Goal: Task Accomplishment & Management: Manage account settings

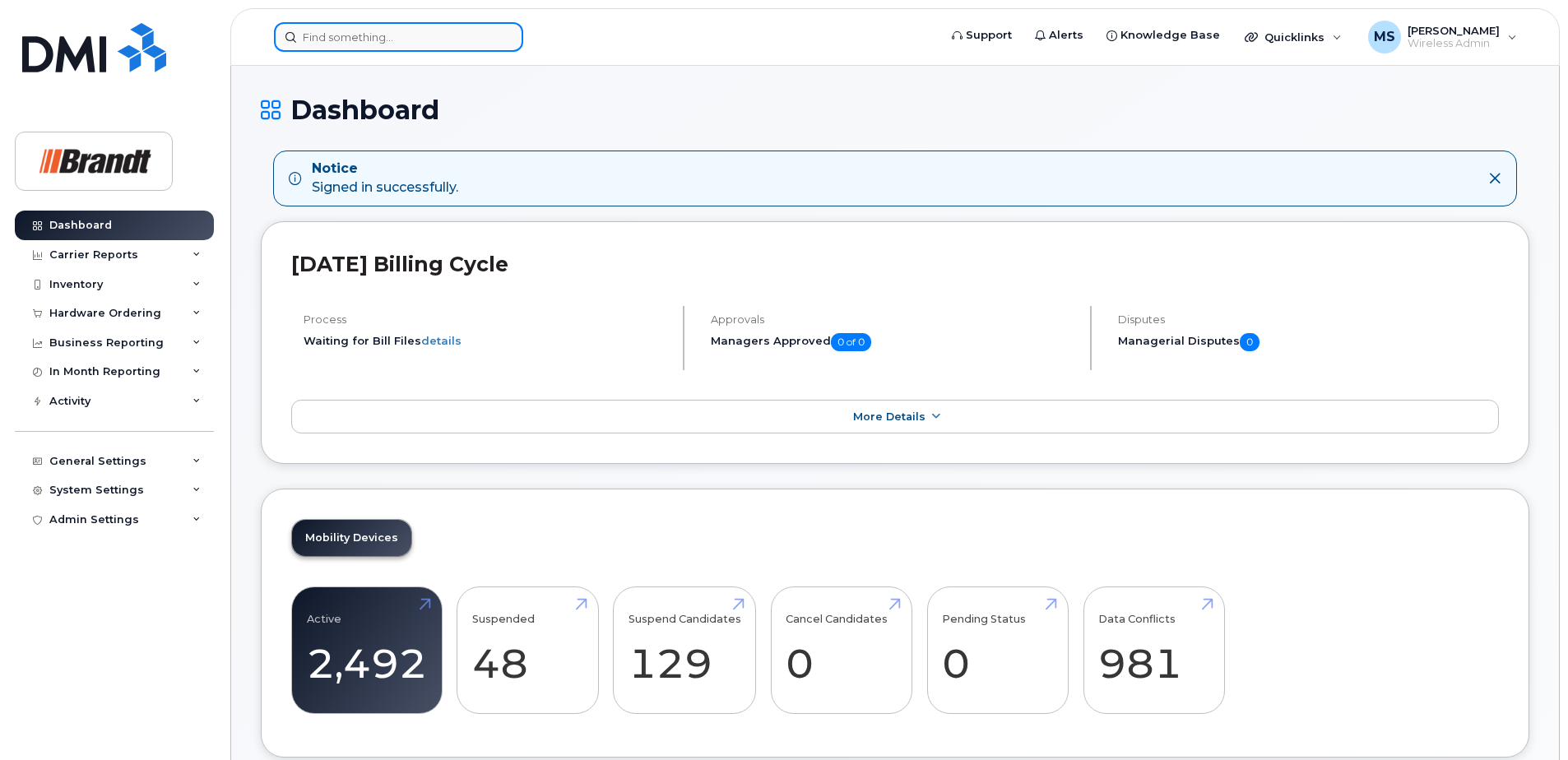
click at [453, 44] on input at bounding box center [399, 37] width 250 height 30
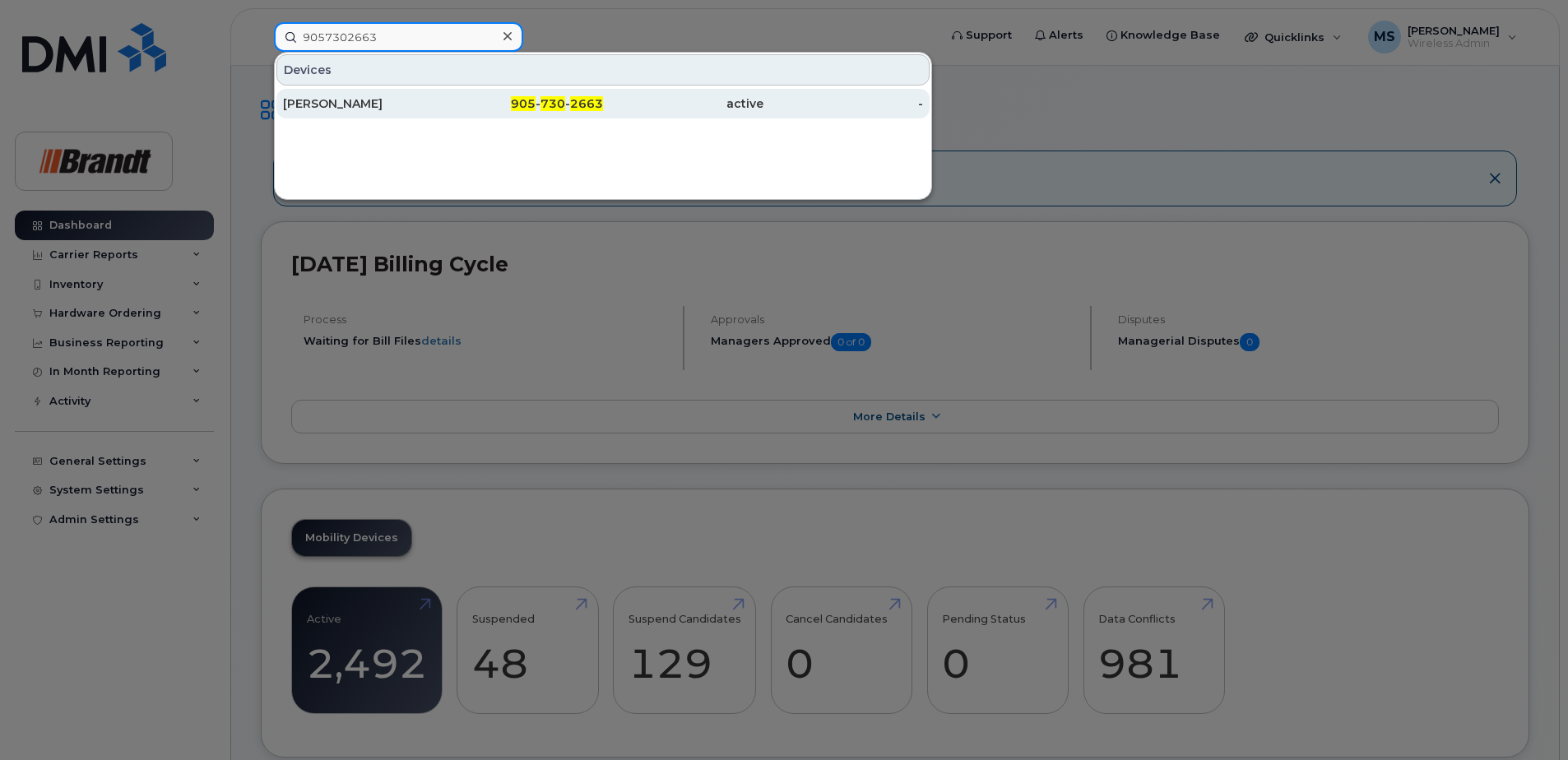
type input "9057302663"
click at [392, 104] on div "[PERSON_NAME]" at bounding box center [364, 103] width 160 height 17
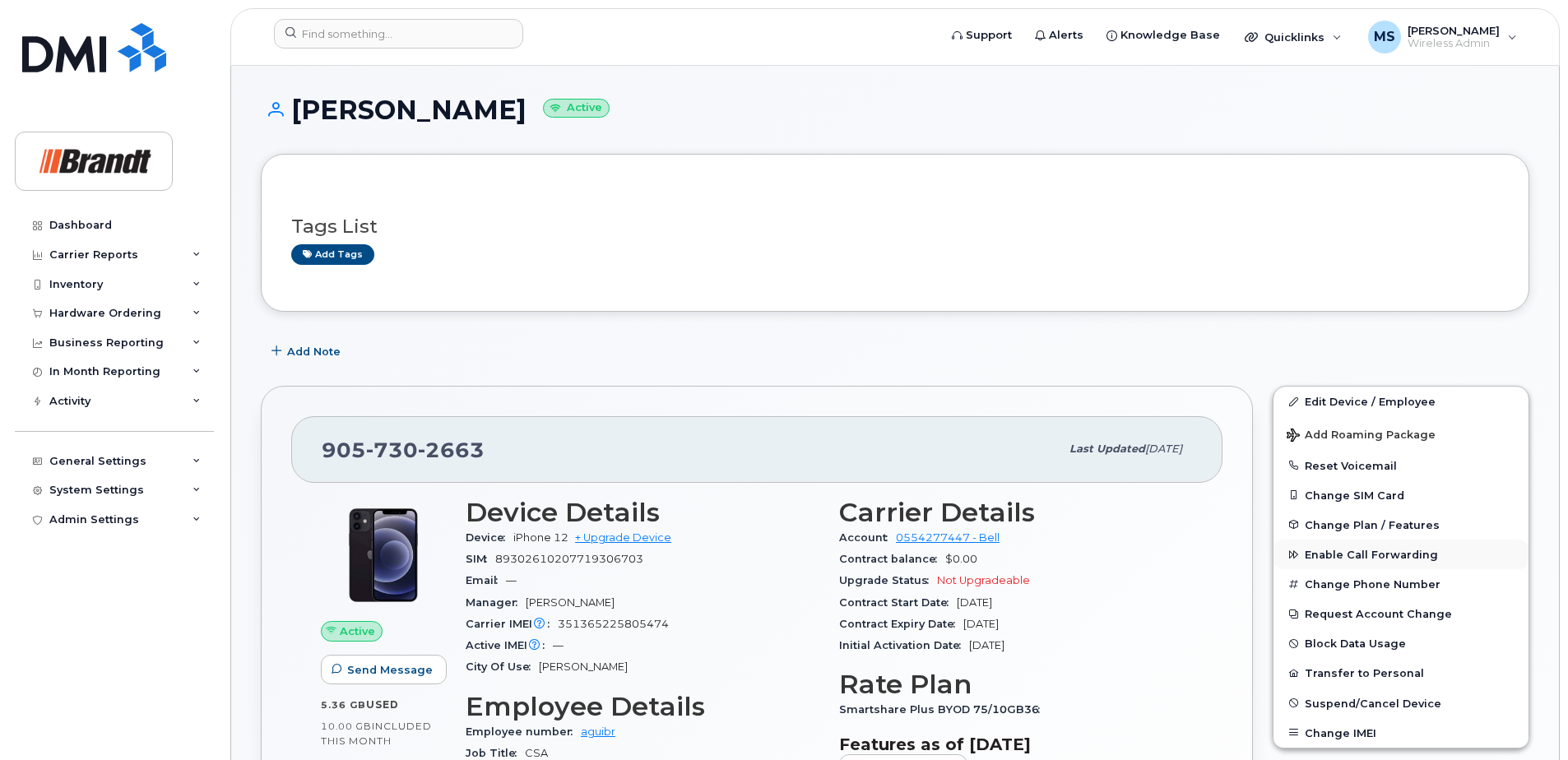
click at [1375, 551] on span "Enable Call Forwarding" at bounding box center [1371, 555] width 134 height 12
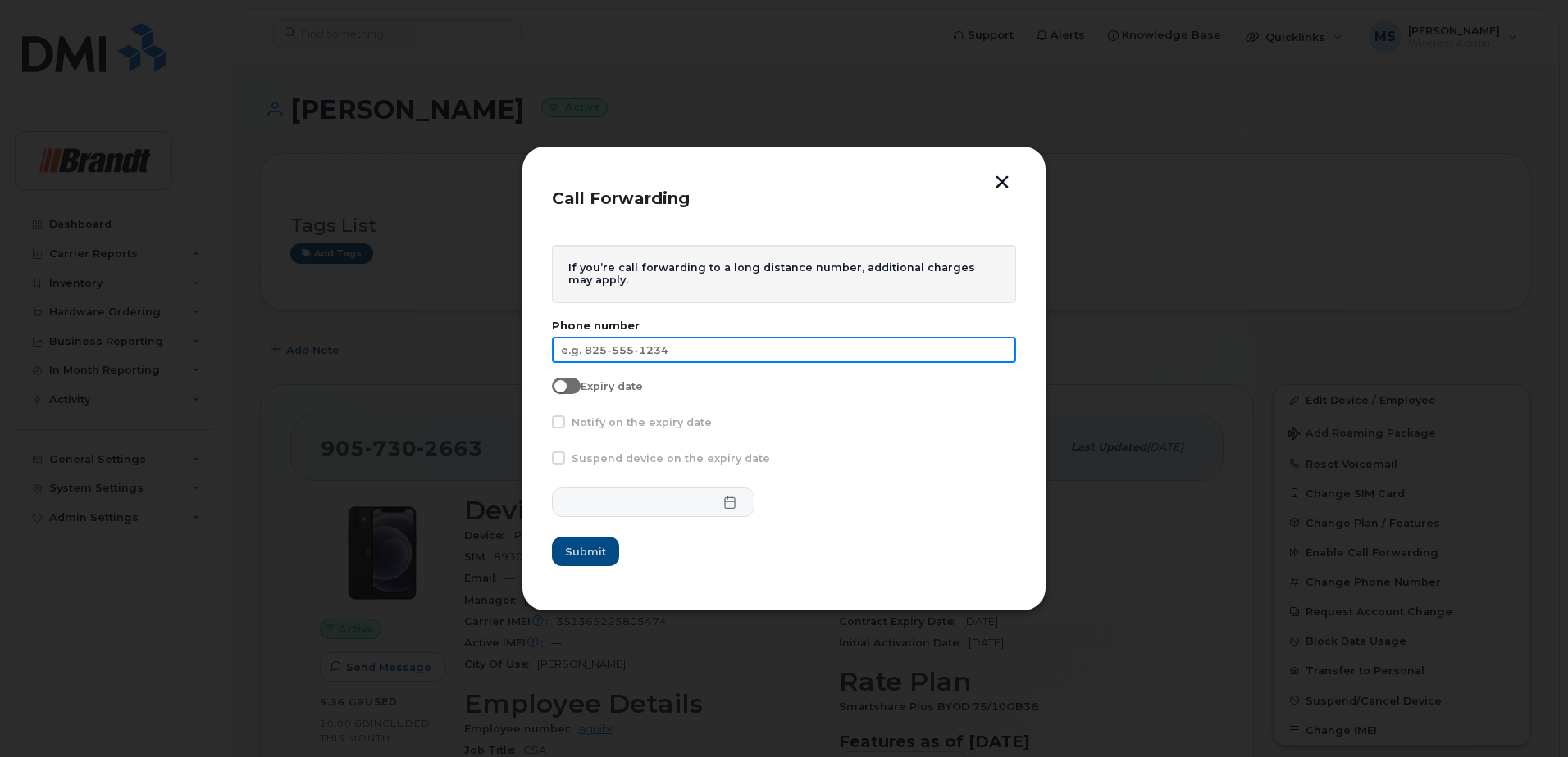
click at [716, 359] on input "text" at bounding box center [784, 349] width 464 height 27
type input "[PHONE_NUMBER]"
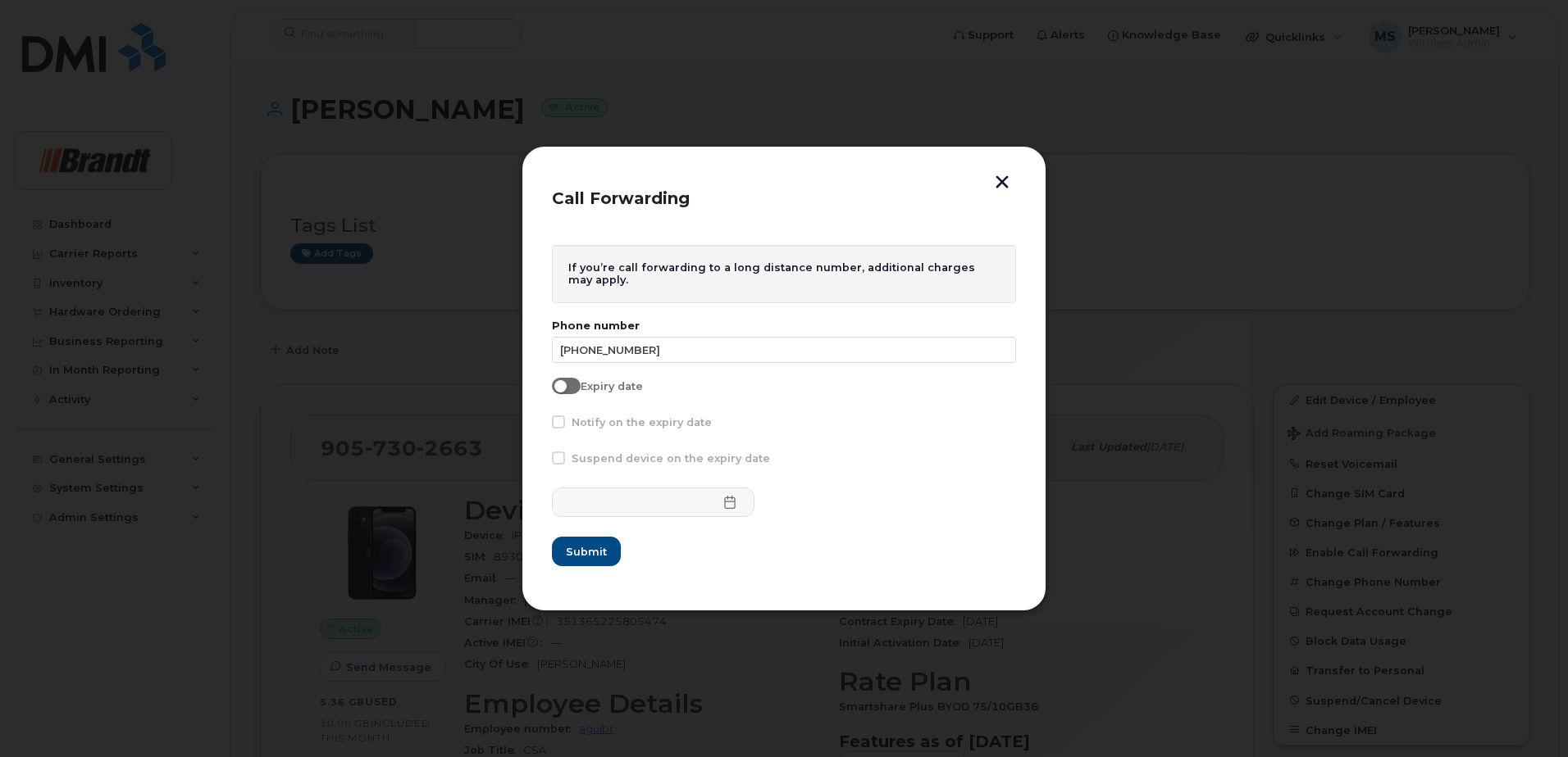
click at [569, 387] on span at bounding box center [566, 386] width 29 height 17
click at [565, 387] on input "Expiry date" at bounding box center [558, 384] width 13 height 13
checkbox input "true"
click at [579, 462] on span "Suspend device on the expiry date" at bounding box center [670, 458] width 198 height 12
click at [540, 460] on input "Suspend device on the expiry date" at bounding box center [536, 456] width 8 height 8
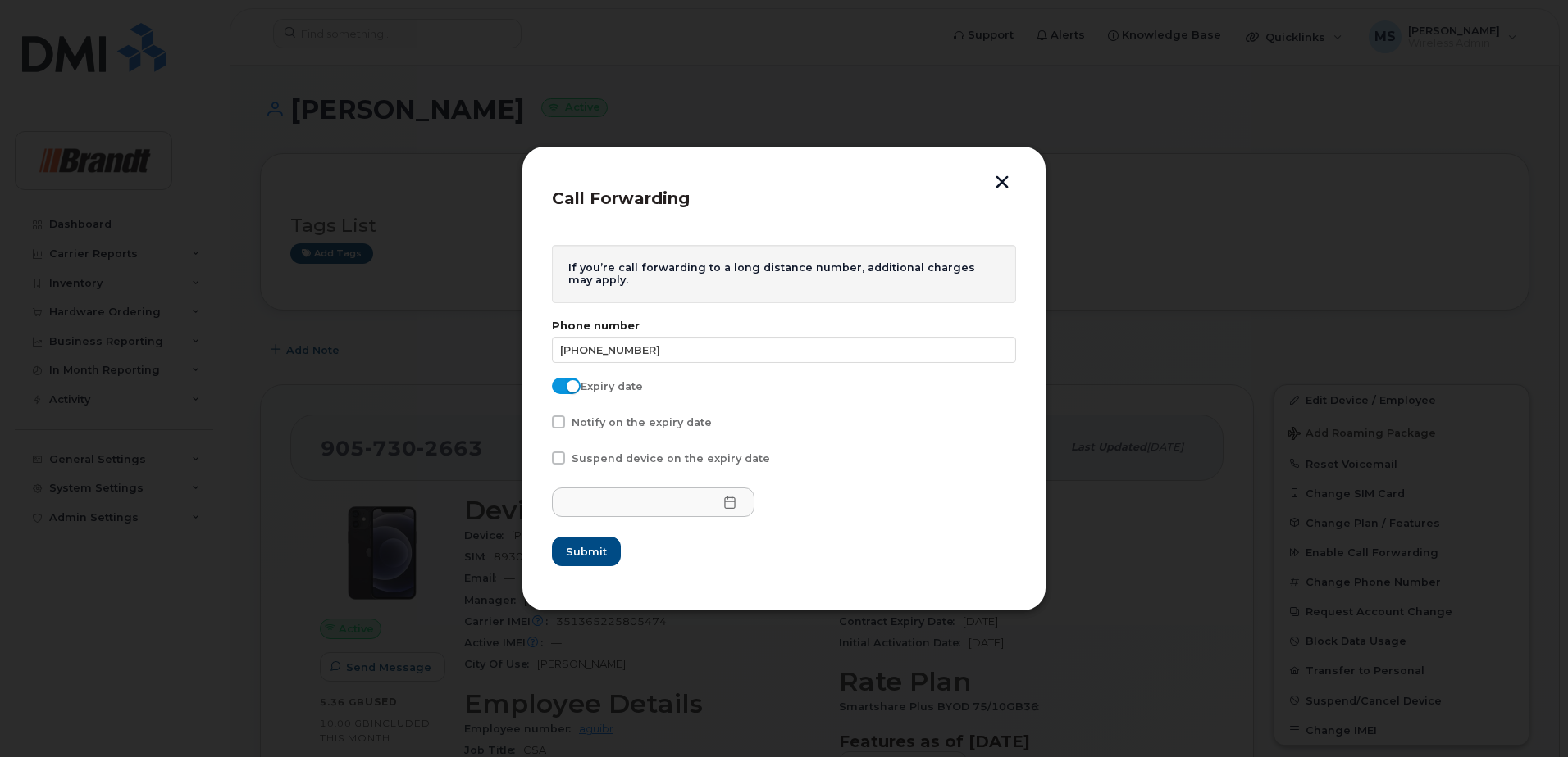
checkbox input "true"
click at [724, 504] on icon at bounding box center [730, 501] width 13 height 13
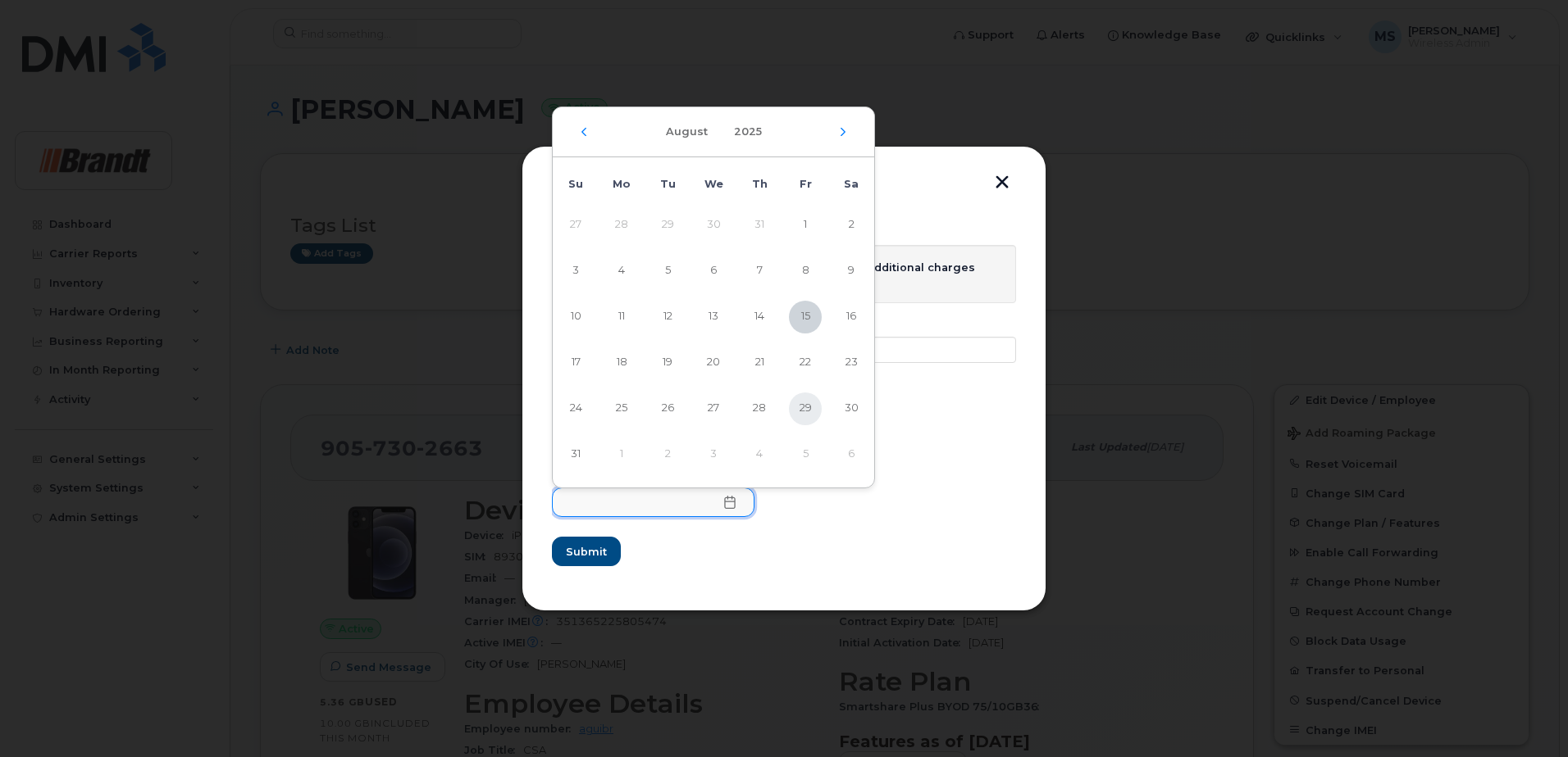
click at [811, 416] on span "29" at bounding box center [805, 409] width 33 height 33
type input "08/29/2025"
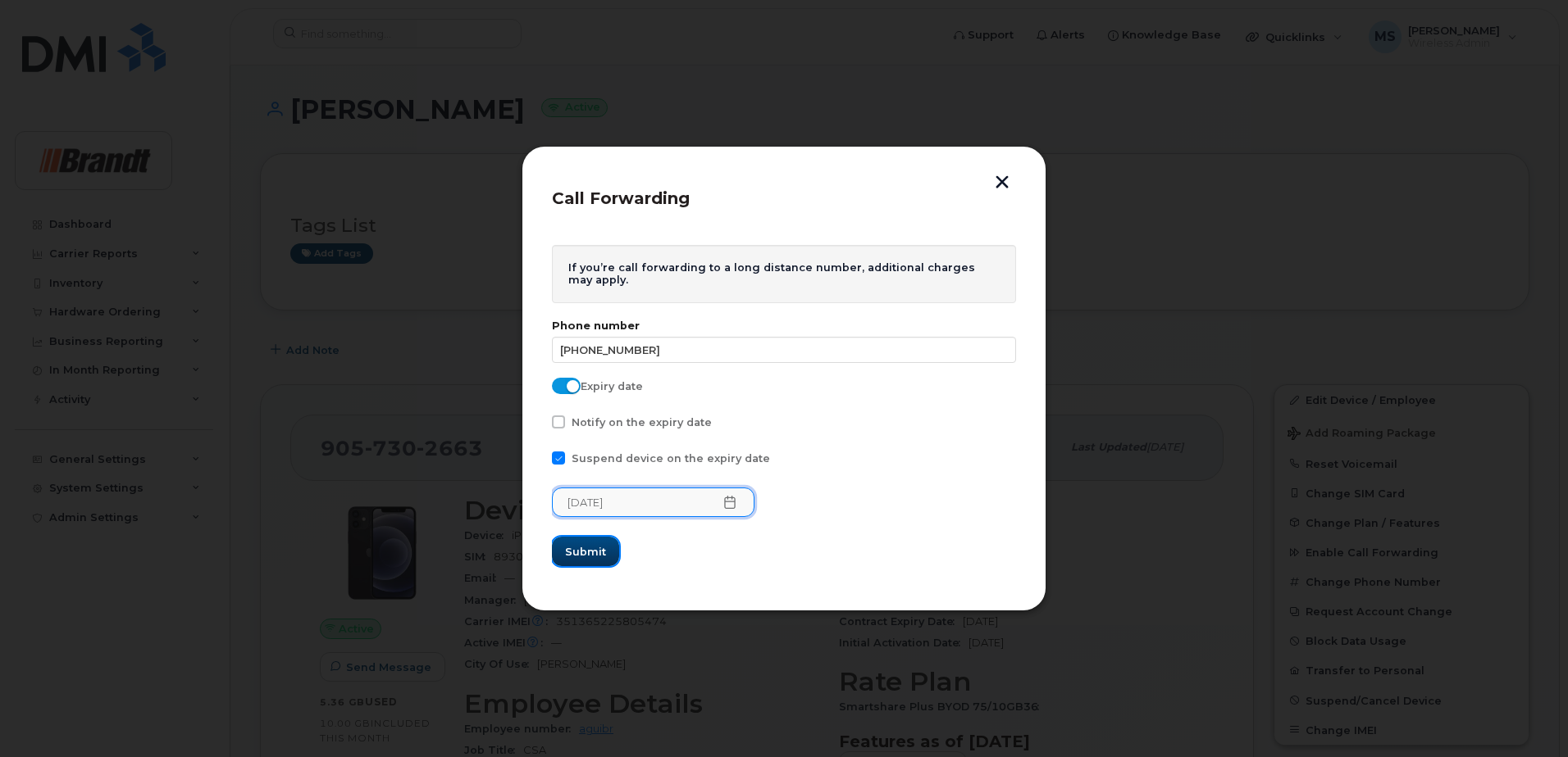
click at [601, 549] on span "Submit" at bounding box center [586, 552] width 41 height 16
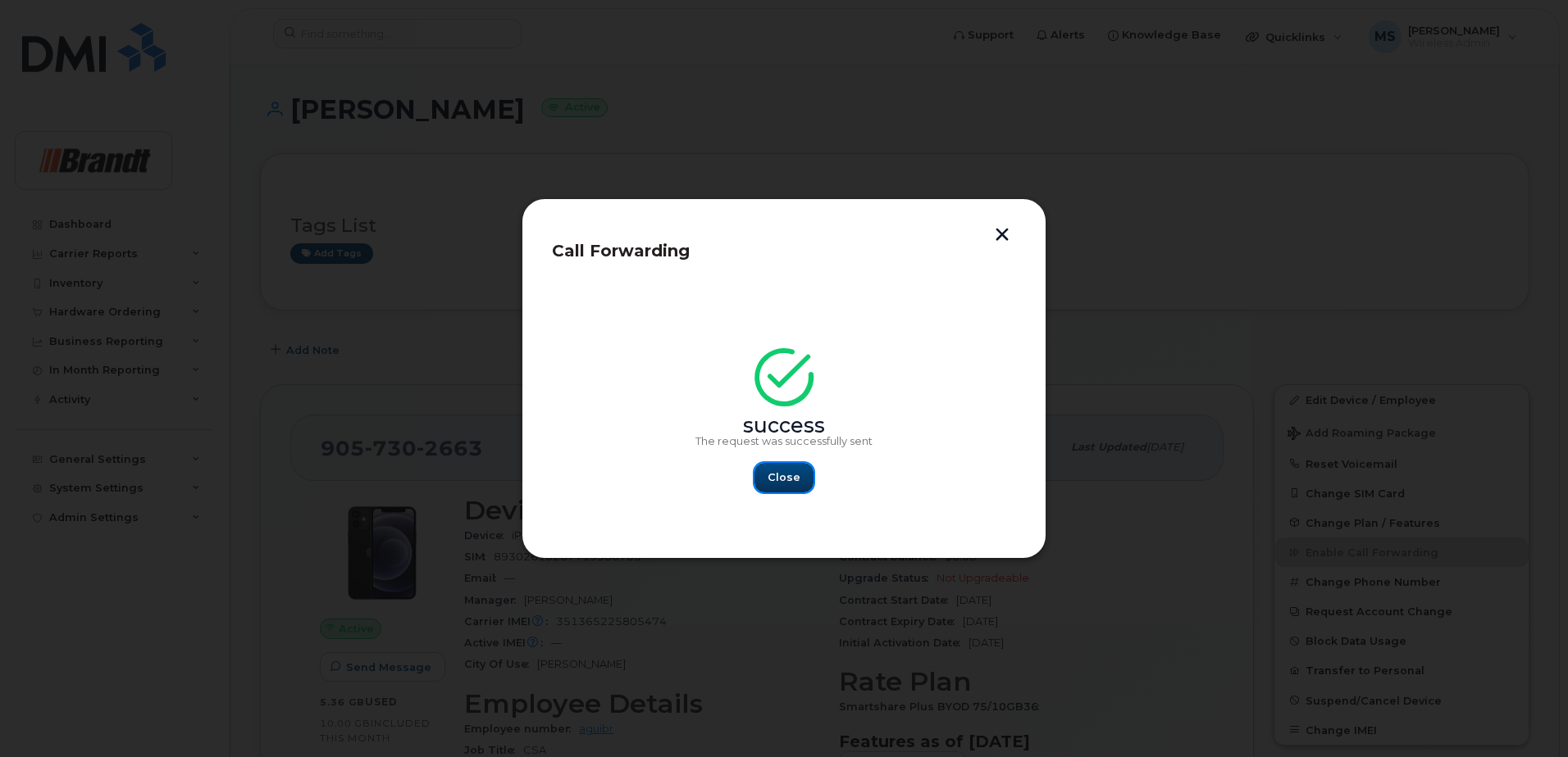
click at [777, 482] on span "Close" at bounding box center [783, 478] width 33 height 16
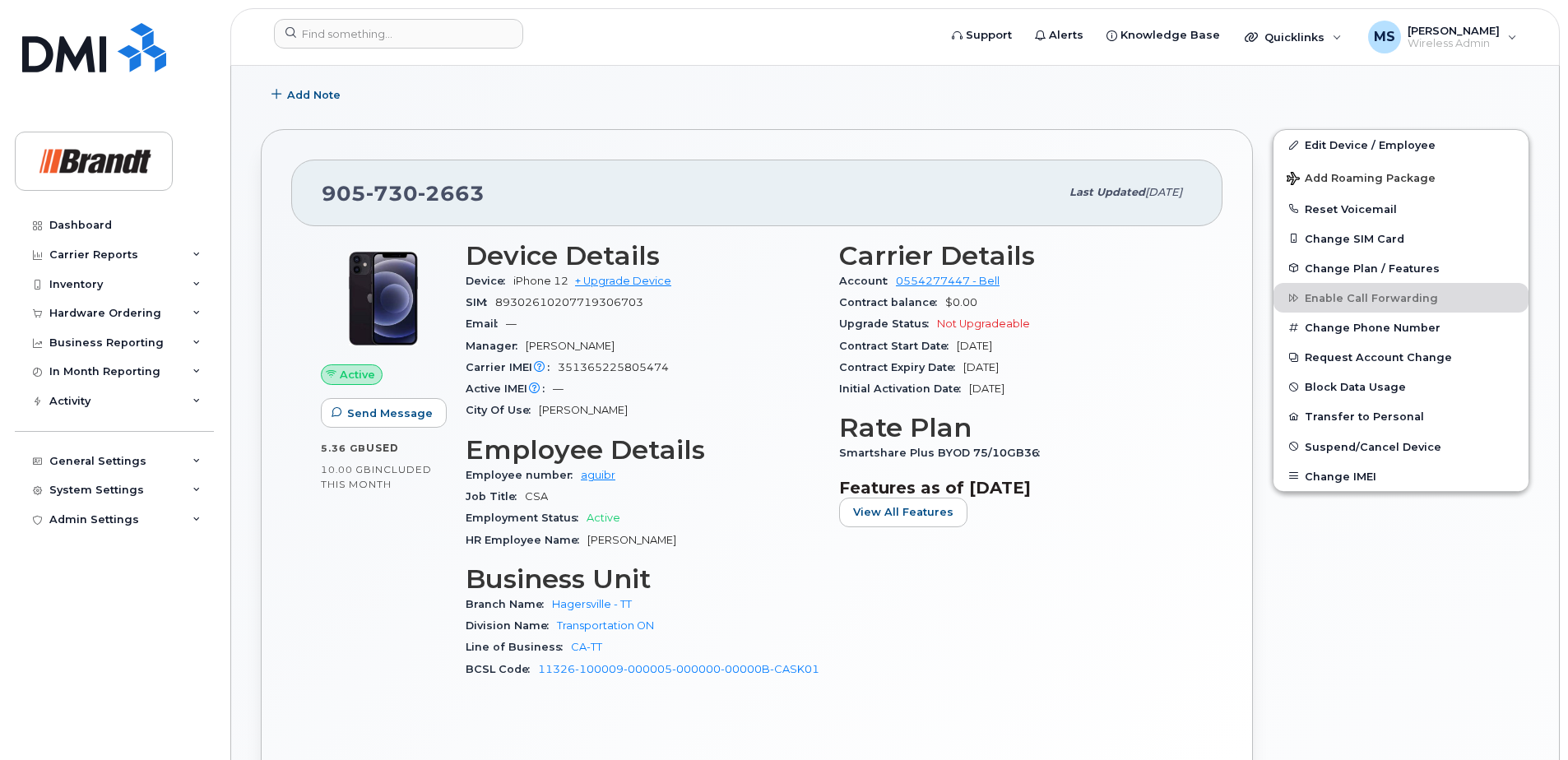
scroll to position [247, 0]
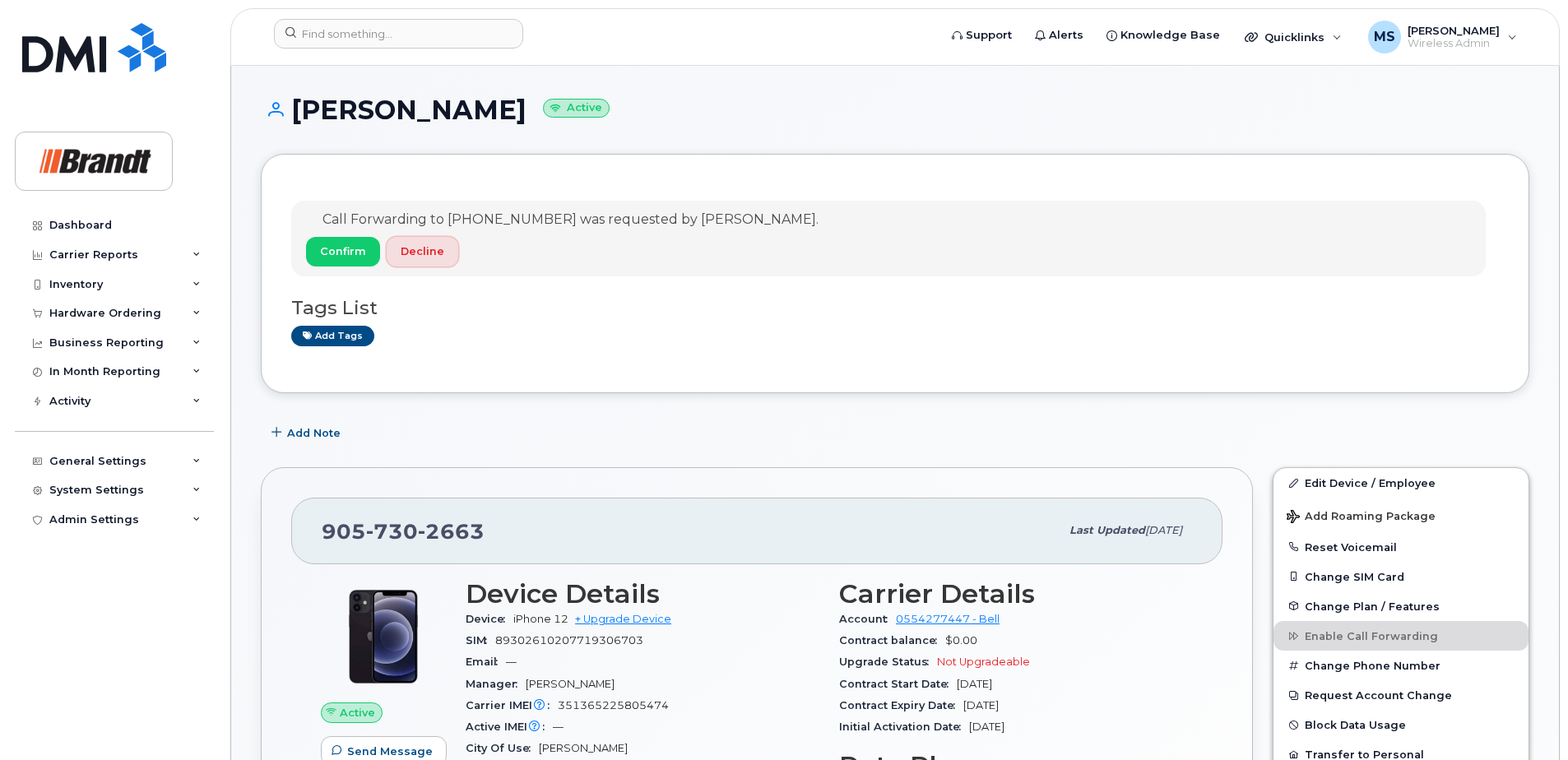
click at [420, 252] on span "Decline" at bounding box center [422, 252] width 44 height 16
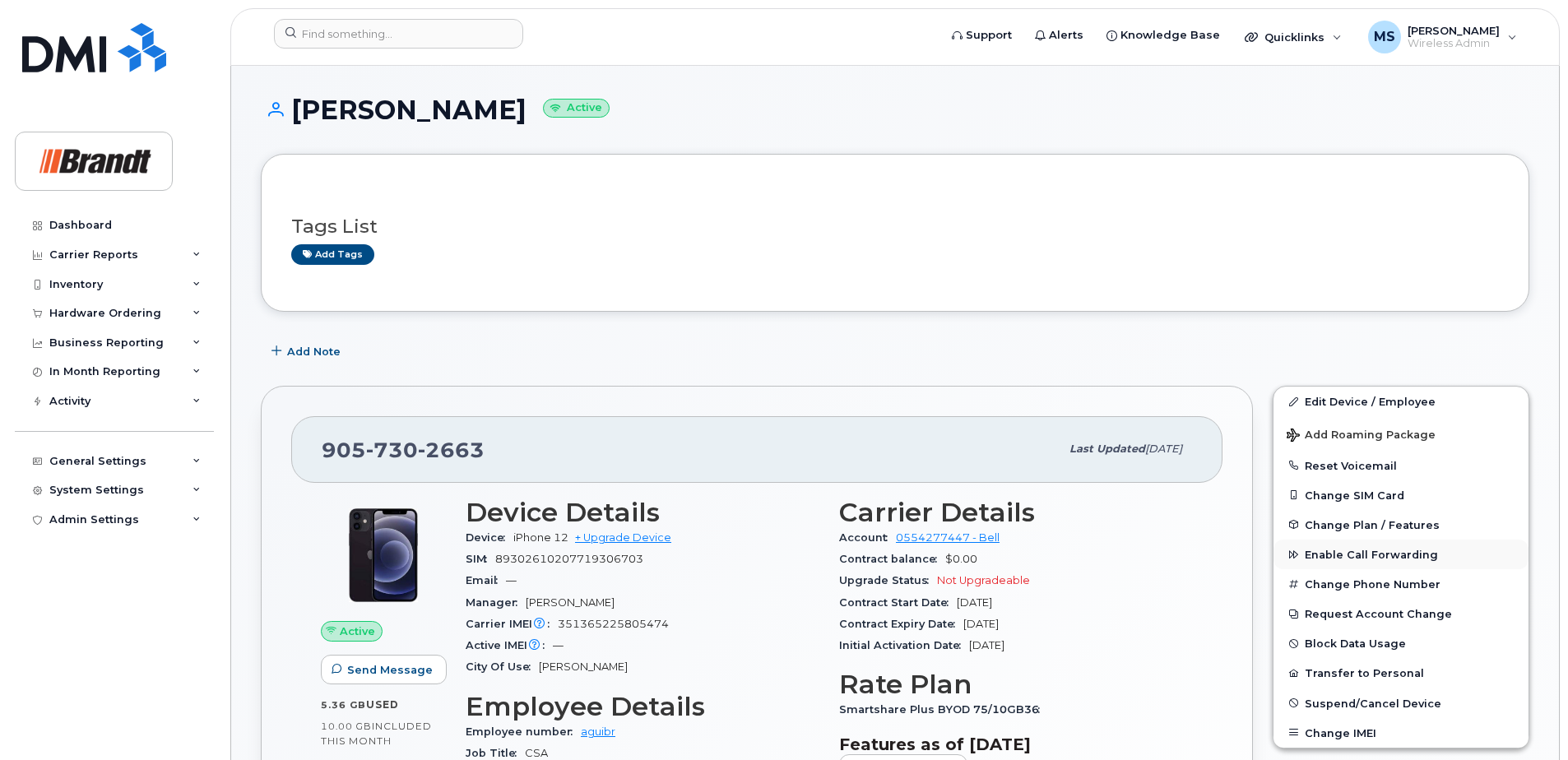
click at [1415, 550] on span "Enable Call Forwarding" at bounding box center [1371, 555] width 134 height 12
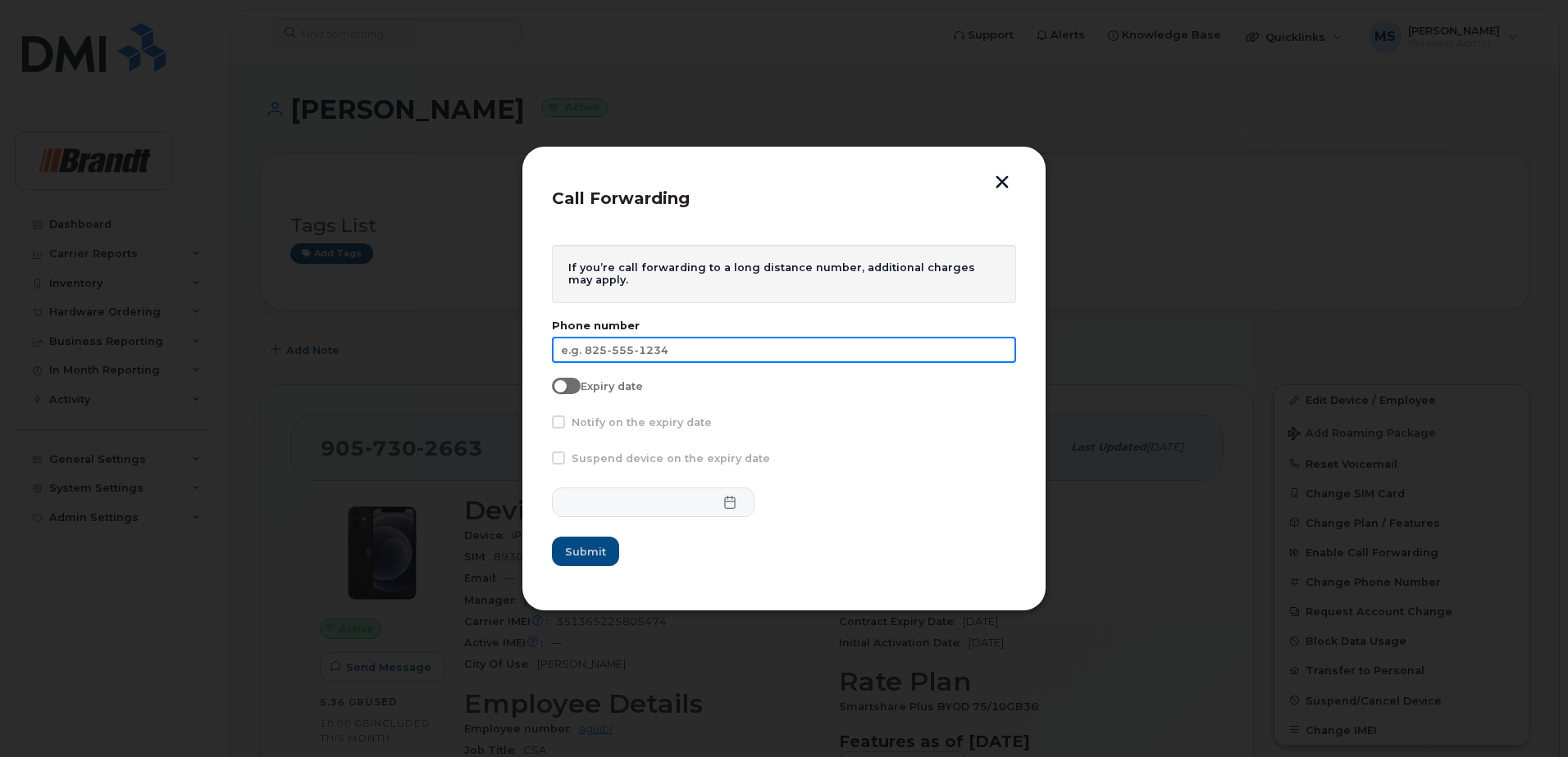
click at [603, 341] on input "text" at bounding box center [784, 349] width 464 height 27
type input "[PHONE_NUMBER]"
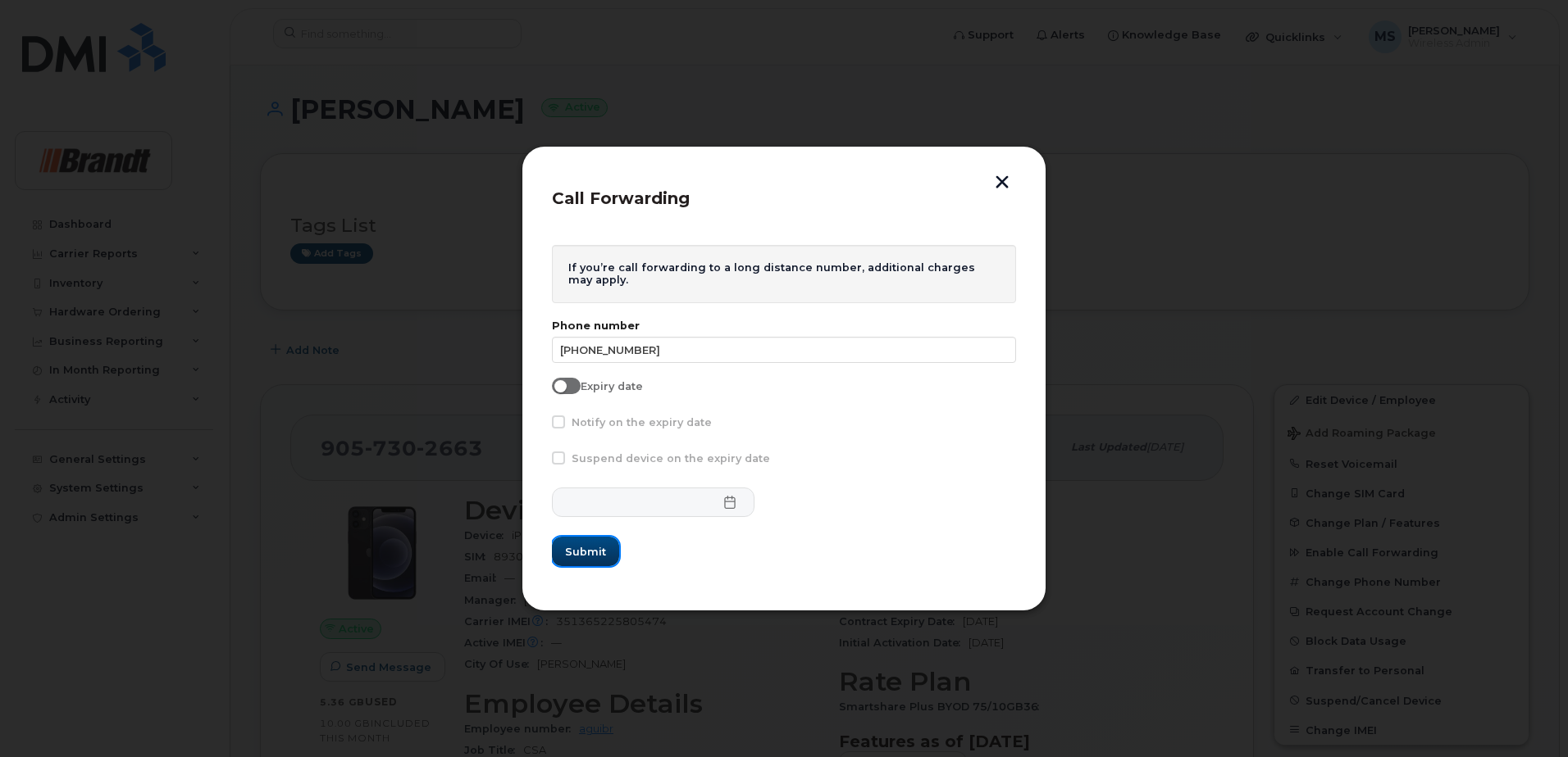
click at [588, 553] on span "Submit" at bounding box center [586, 552] width 41 height 16
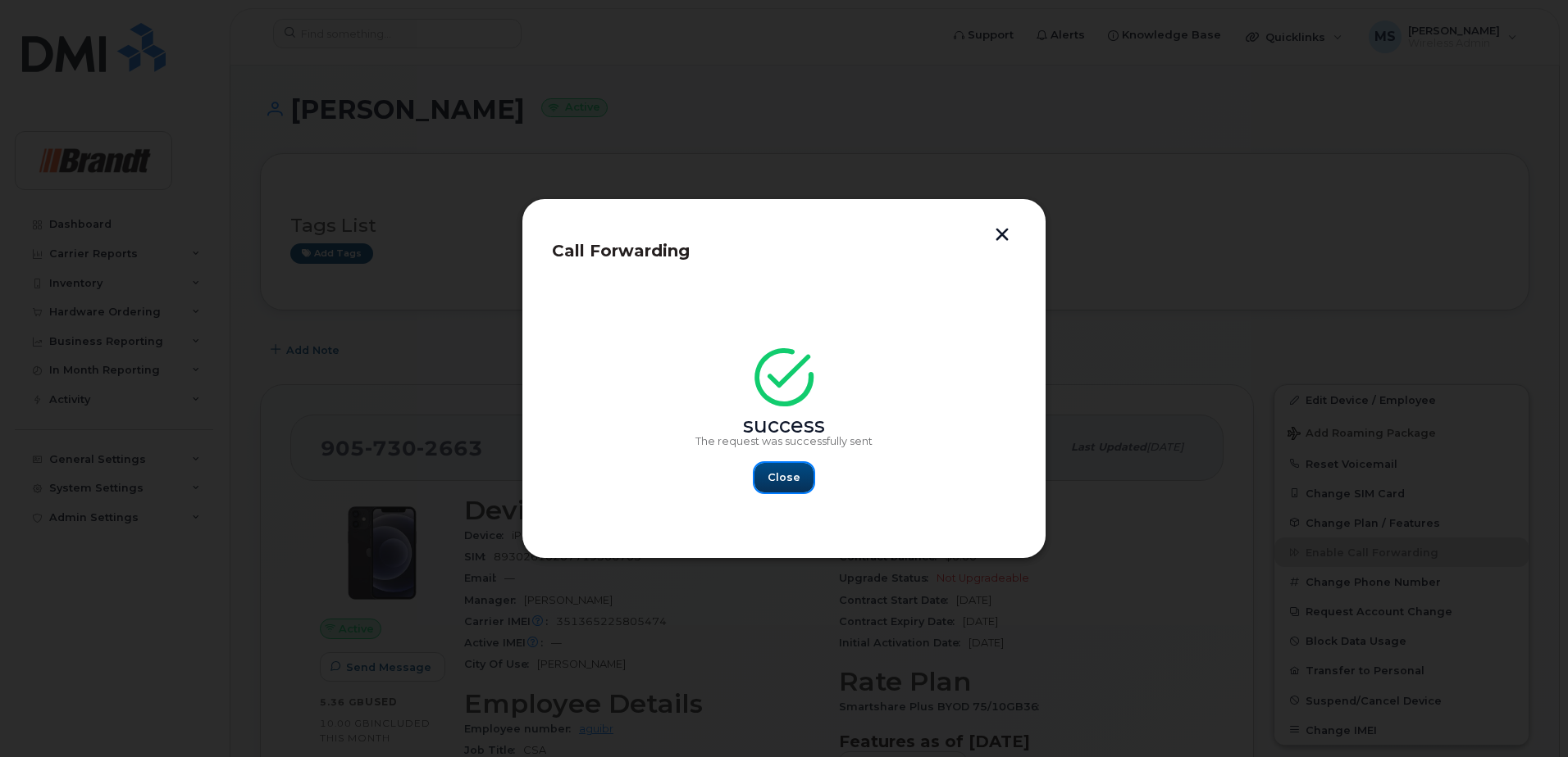
click at [781, 483] on span "Close" at bounding box center [783, 478] width 33 height 16
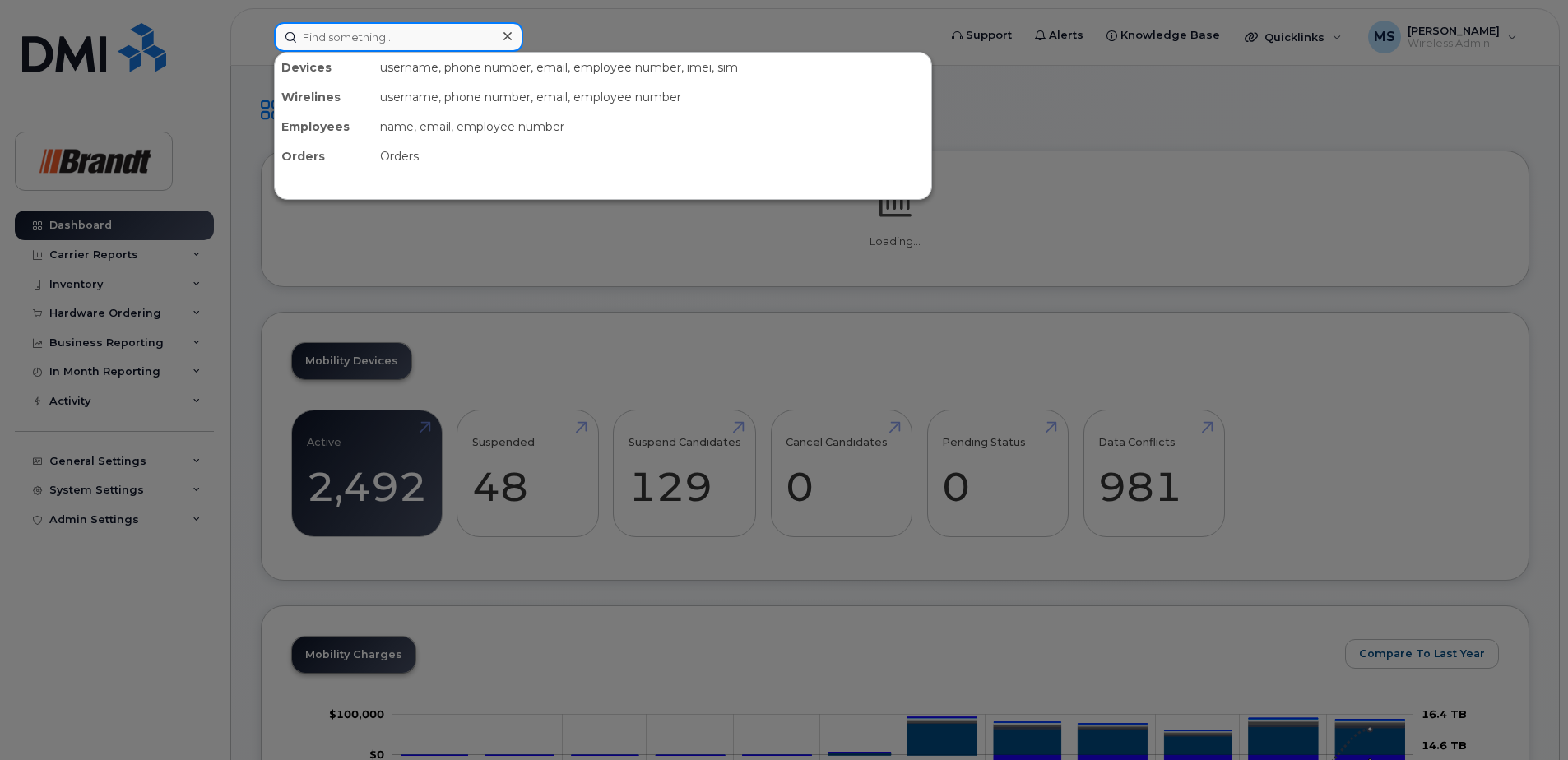
drag, startPoint x: 0, startPoint y: 0, endPoint x: 409, endPoint y: 34, distance: 410.4
click at [409, 34] on input at bounding box center [399, 37] width 250 height 30
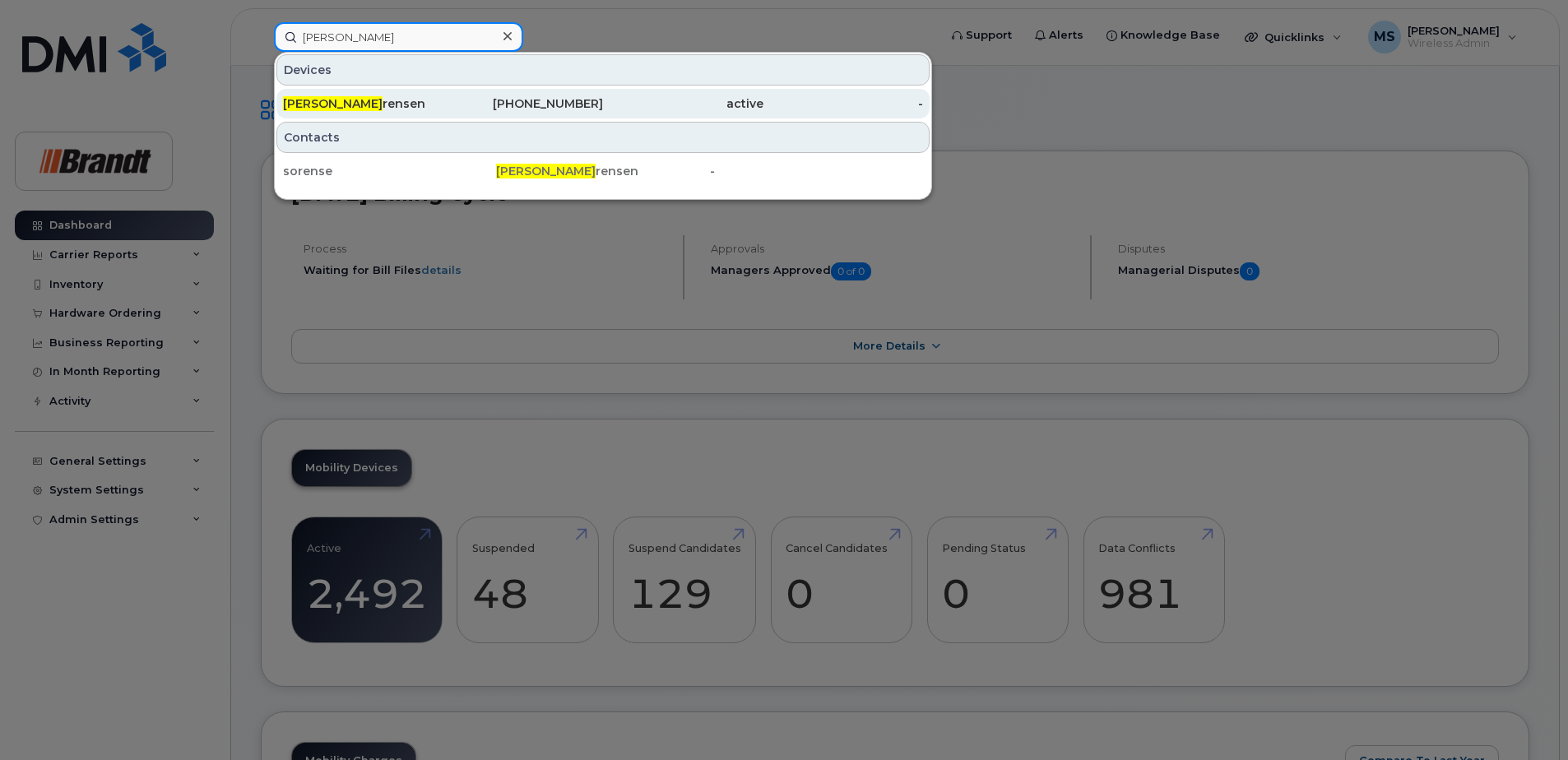
type input "gary so"
click at [638, 101] on div "active" at bounding box center [683, 103] width 160 height 17
